Goal: Task Accomplishment & Management: Use online tool/utility

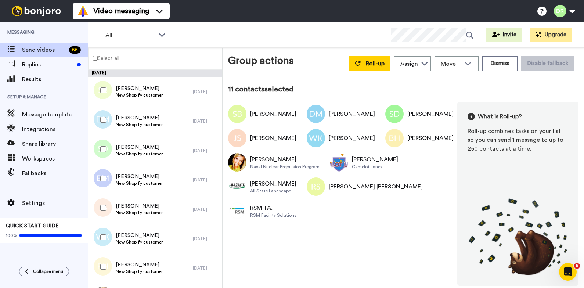
scroll to position [301, 0]
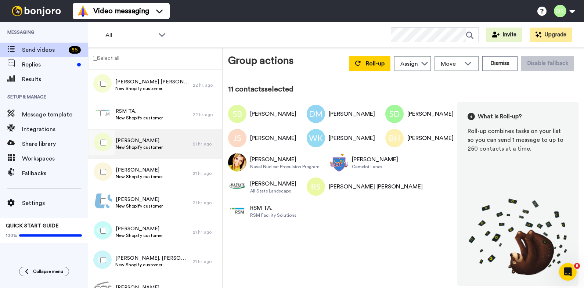
click at [148, 144] on span "[PERSON_NAME]" at bounding box center [139, 140] width 47 height 7
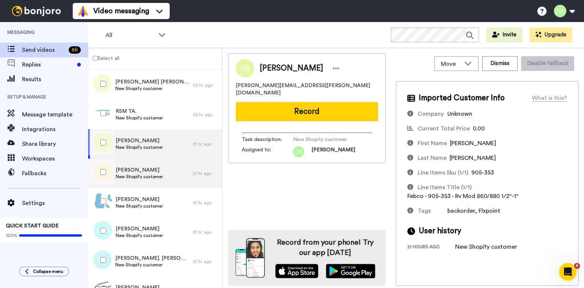
click at [144, 172] on span "[PERSON_NAME]" at bounding box center [139, 169] width 47 height 7
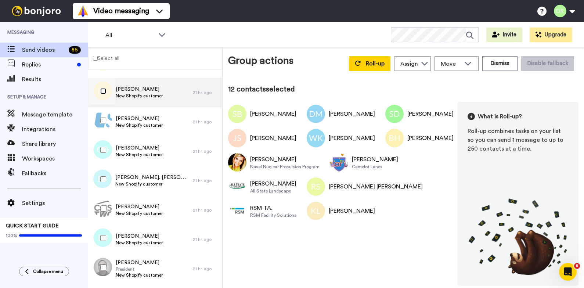
scroll to position [387, 0]
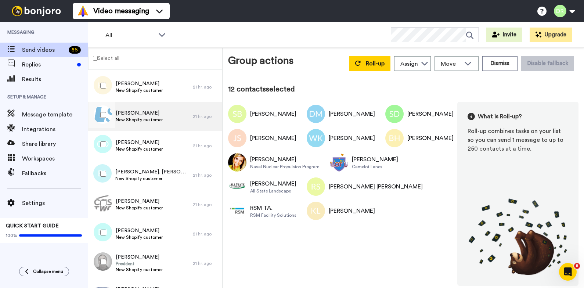
click at [128, 118] on span "New Shopify customer" at bounding box center [139, 120] width 47 height 6
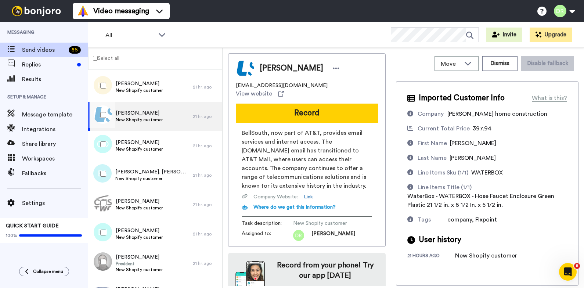
scroll to position [15, 0]
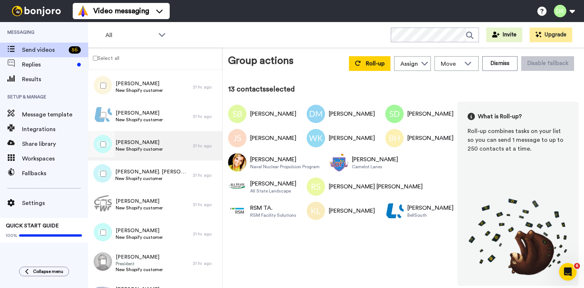
click at [137, 146] on span "[PERSON_NAME]" at bounding box center [139, 142] width 47 height 7
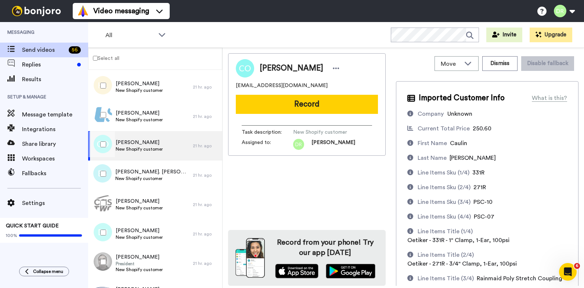
scroll to position [74, 0]
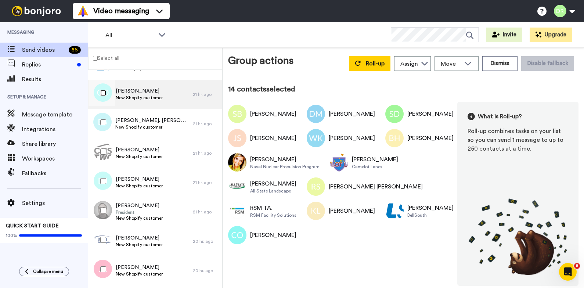
scroll to position [457, 0]
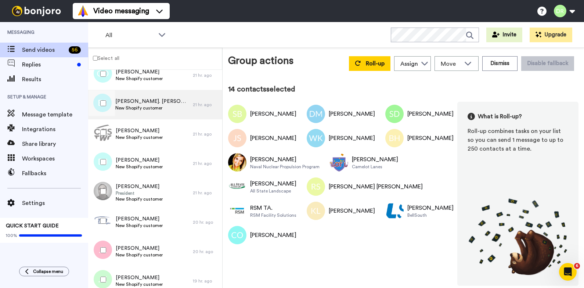
click at [142, 107] on span "New Shopify customer" at bounding box center [152, 108] width 74 height 6
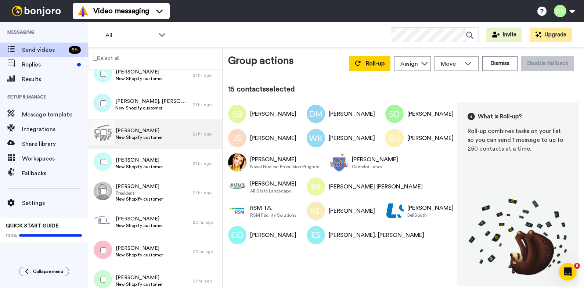
click at [132, 134] on span "New Shopify customer" at bounding box center [139, 137] width 47 height 6
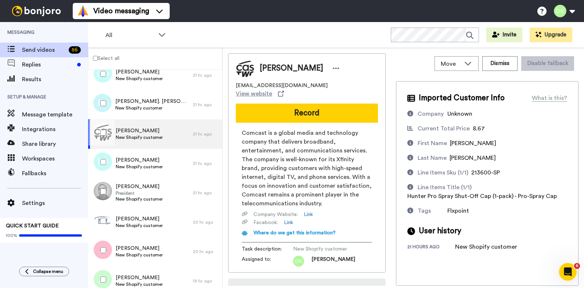
scroll to position [41, 0]
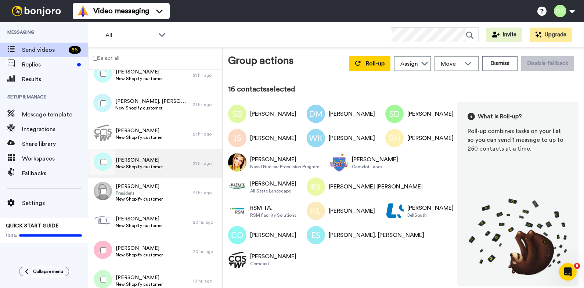
click at [146, 165] on span "New Shopify customer" at bounding box center [139, 167] width 47 height 6
